Goal: Task Accomplishment & Management: Manage account settings

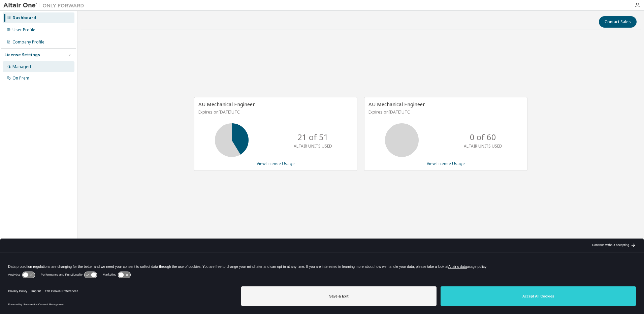
click at [33, 68] on div "Managed" at bounding box center [39, 66] width 72 height 11
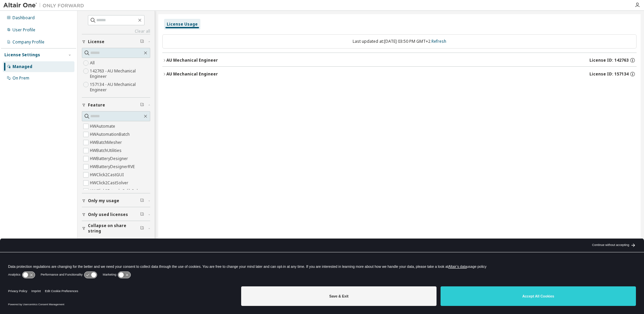
scroll to position [67, 0]
click at [111, 25] on span at bounding box center [116, 20] width 57 height 10
click at [111, 22] on input "text" at bounding box center [116, 20] width 40 height 7
type input "****"
click at [34, 78] on div "On Prem" at bounding box center [39, 78] width 72 height 11
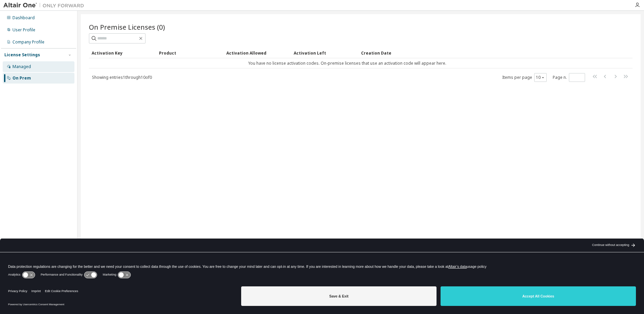
click at [18, 69] on div "Managed" at bounding box center [21, 66] width 19 height 5
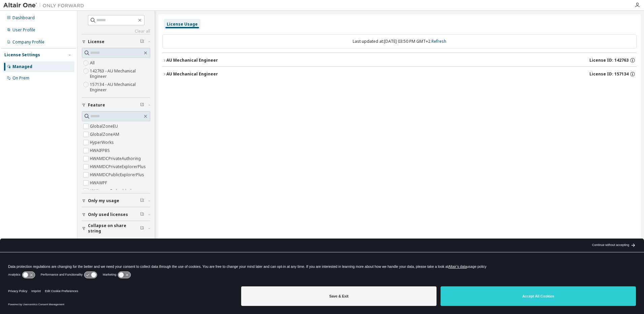
click at [180, 63] on div "AU Mechanical Engineer" at bounding box center [192, 60] width 52 height 5
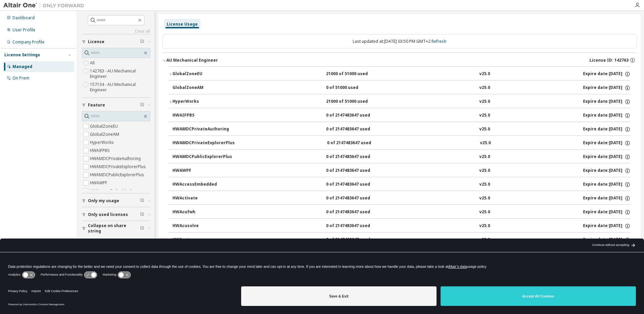
click at [167, 58] on div "AU Mechanical Engineer" at bounding box center [192, 60] width 52 height 5
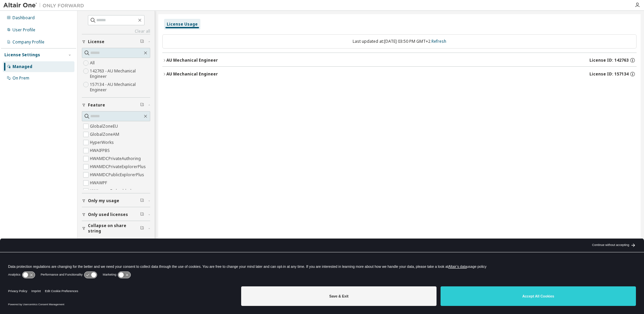
click at [179, 76] on div "AU Mechanical Engineer" at bounding box center [192, 73] width 52 height 5
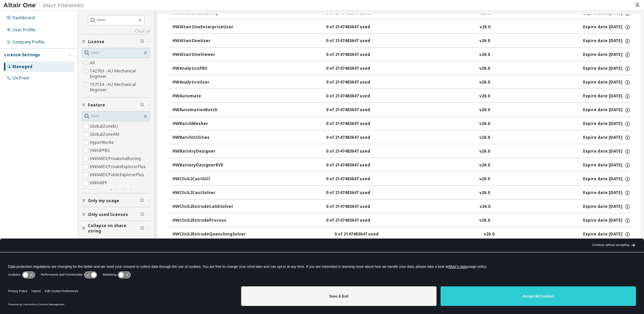
scroll to position [370, 0]
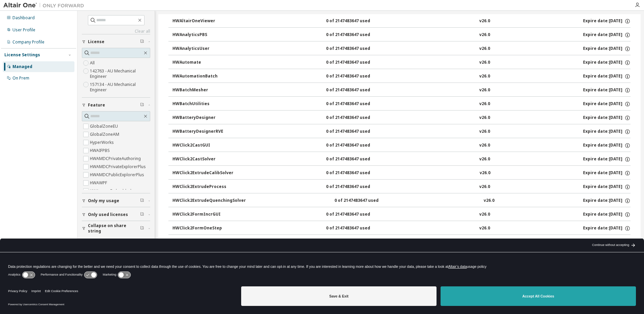
click at [607, 303] on button "Accept All Cookies" at bounding box center [537, 296] width 195 height 20
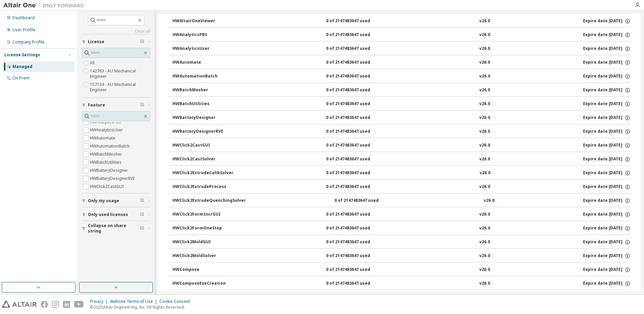
scroll to position [756, 0]
click at [112, 155] on label "HWHyperMesh" at bounding box center [105, 154] width 30 height 8
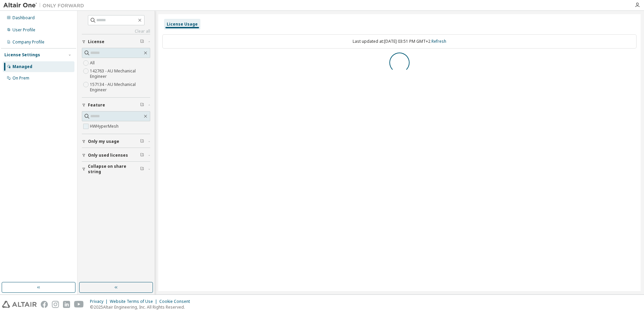
scroll to position [0, 0]
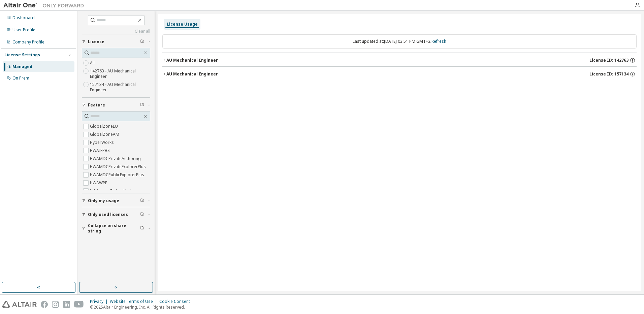
click at [210, 58] on div "AU Mechanical Engineer" at bounding box center [192, 60] width 52 height 5
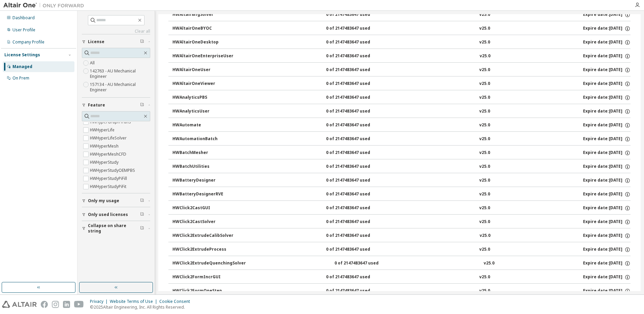
scroll to position [1260, 0]
click at [169, 152] on icon "button" at bounding box center [170, 153] width 4 height 4
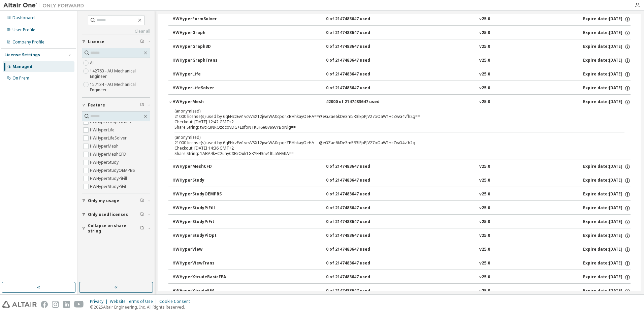
scroll to position [1311, 0]
click at [241, 139] on p "(anonymized)" at bounding box center [391, 137] width 434 height 6
drag, startPoint x: 176, startPoint y: 111, endPoint x: 254, endPoint y: 122, distance: 78.9
click at [254, 122] on div "(anonymized) 21000 license(s) used by 6qEHczEw1vcvVSX12jweWA0cpqrZBHhkayOeHA==@…" at bounding box center [391, 116] width 434 height 16
drag, startPoint x: 254, startPoint y: 122, endPoint x: 261, endPoint y: 124, distance: 6.7
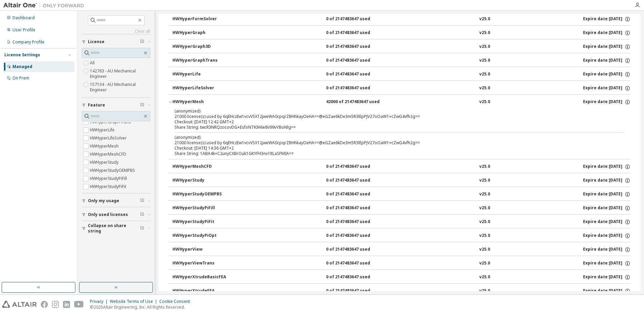
click at [261, 124] on div "Checkout: 2025-09-30 12:42 GMT+2" at bounding box center [391, 121] width 434 height 5
click at [197, 103] on div "HWHyperMesh" at bounding box center [202, 102] width 61 height 6
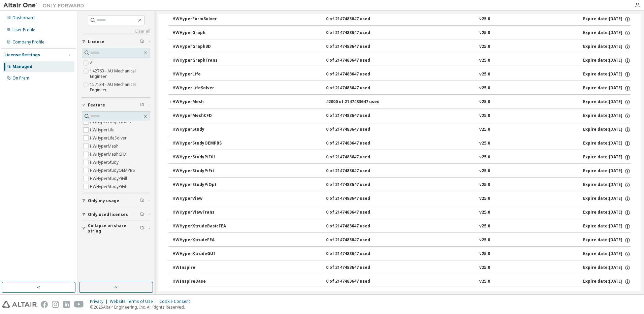
scroll to position [1260, 0]
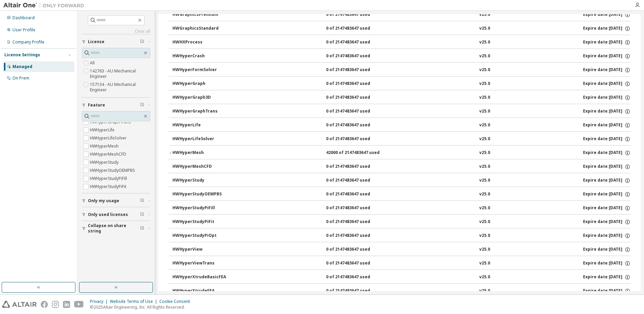
click at [189, 150] on div "HWHyperMesh" at bounding box center [202, 153] width 61 height 6
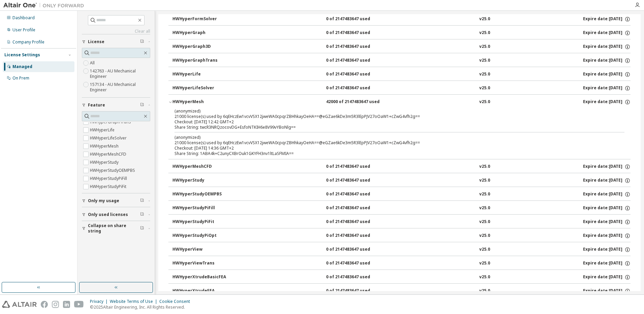
scroll to position [1311, 0]
click at [34, 18] on div "Dashboard" at bounding box center [39, 17] width 72 height 11
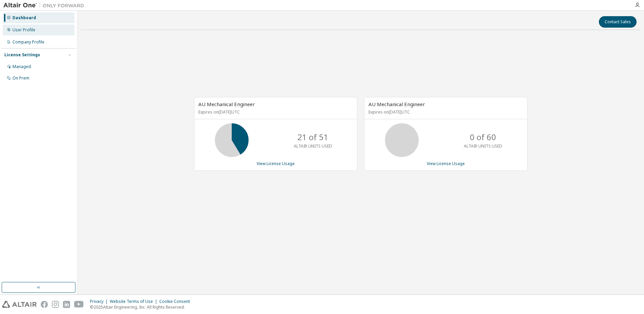
click at [51, 27] on div "User Profile" at bounding box center [39, 30] width 72 height 11
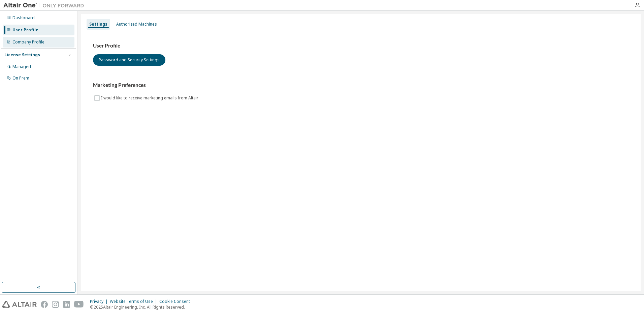
click at [44, 44] on div "Company Profile" at bounding box center [28, 41] width 32 height 5
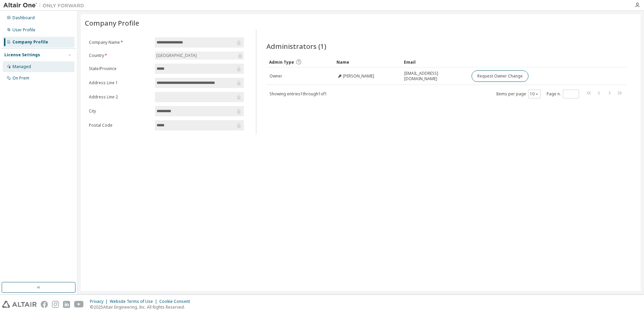
click at [38, 63] on div "Managed" at bounding box center [39, 66] width 72 height 11
